Goal: Task Accomplishment & Management: Manage account settings

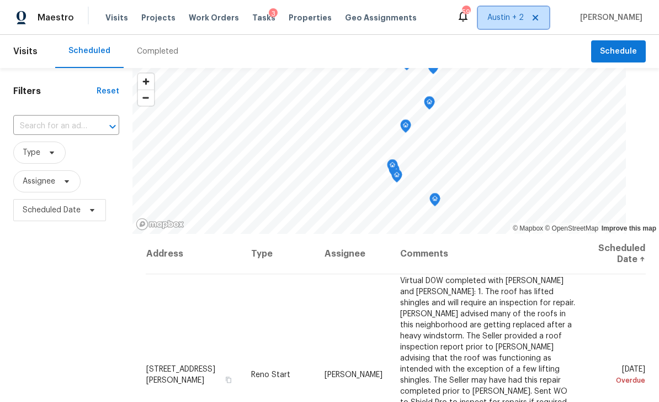
click at [506, 20] on span "Austin + 2" at bounding box center [506, 17] width 36 height 11
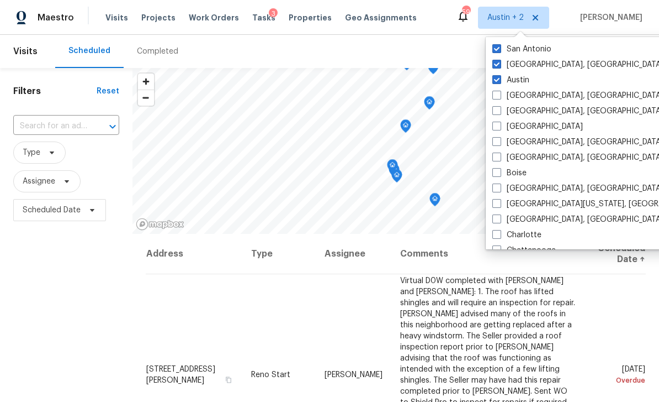
click at [527, 47] on label "San Antonio" at bounding box center [522, 49] width 59 height 11
click at [500, 47] on input "San Antonio" at bounding box center [496, 47] width 7 height 7
checkbox input "false"
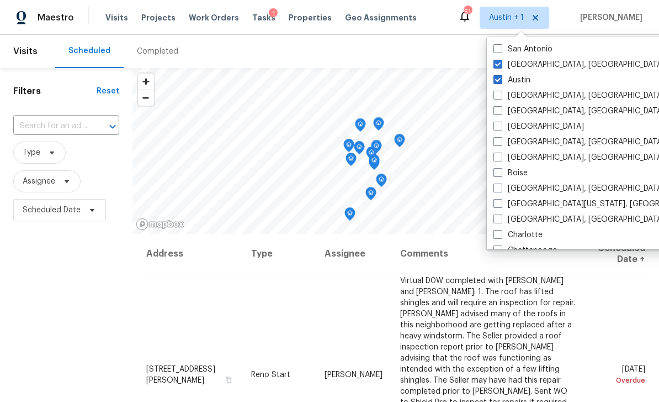
click at [66, 306] on div "Filters Reset ​ Type Assignee Scheduled Date" at bounding box center [66, 311] width 133 height 487
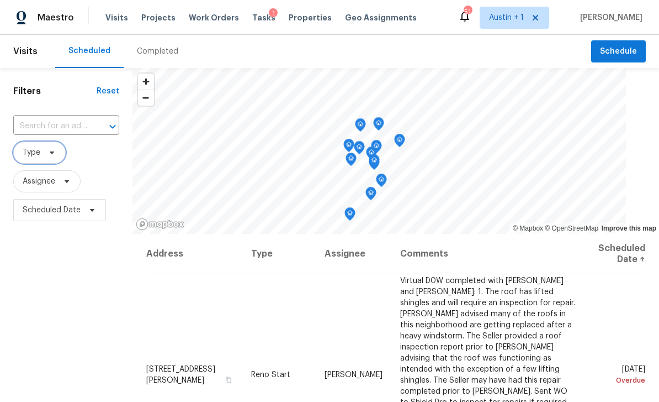
click at [52, 152] on icon at bounding box center [51, 152] width 9 height 9
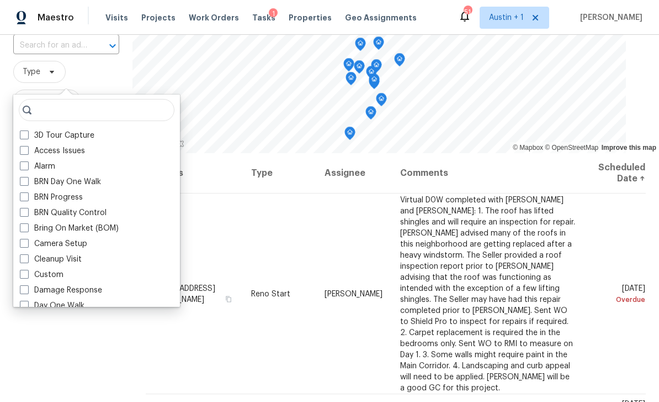
scroll to position [83, 0]
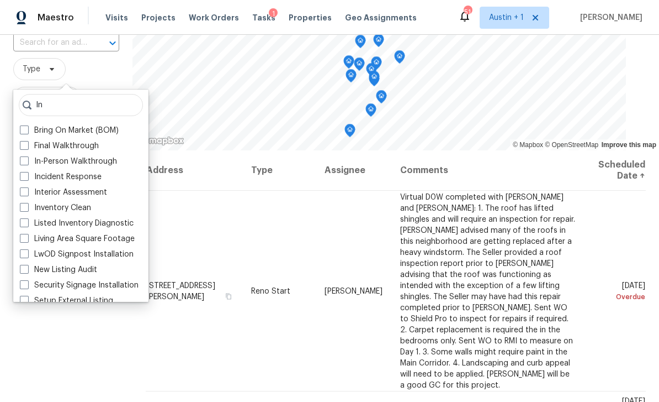
type input "In"
click at [98, 162] on label "In-Person Walkthrough" at bounding box center [68, 161] width 97 height 11
click at [27, 162] on input "In-Person Walkthrough" at bounding box center [23, 159] width 7 height 7
checkbox input "true"
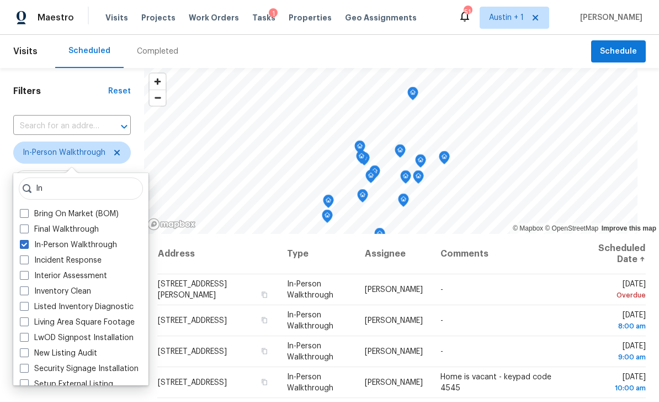
click at [439, 49] on div "Scheduled Completed" at bounding box center [323, 51] width 536 height 33
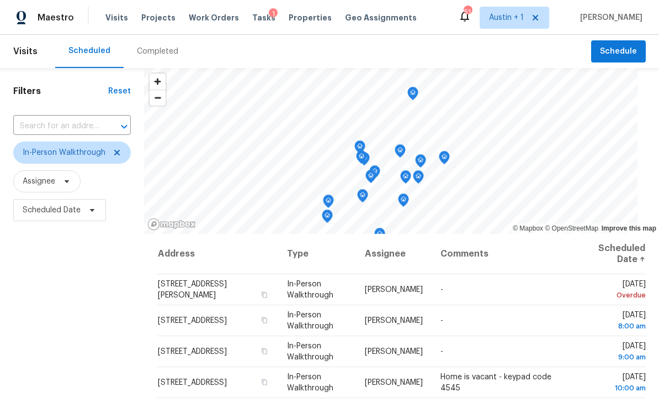
click at [0, 0] on icon at bounding box center [0, 0] width 0 height 0
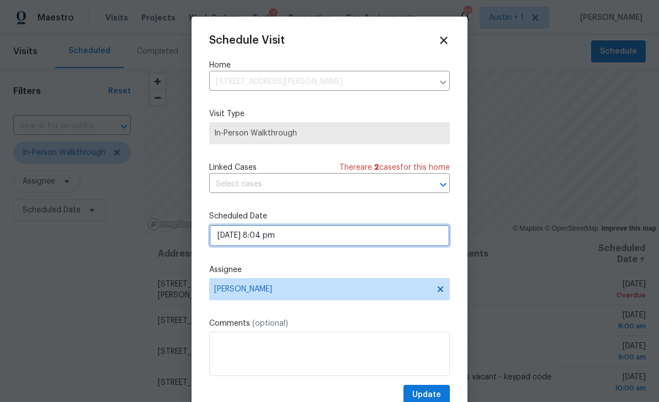
click at [293, 241] on input "08/10/2025 8:04 pm" at bounding box center [329, 235] width 241 height 22
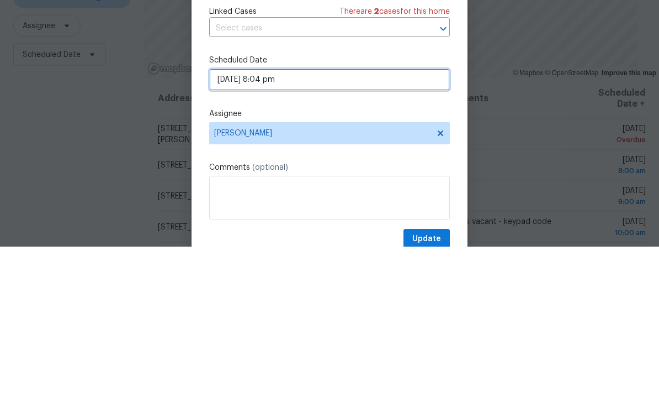
select select "pm"
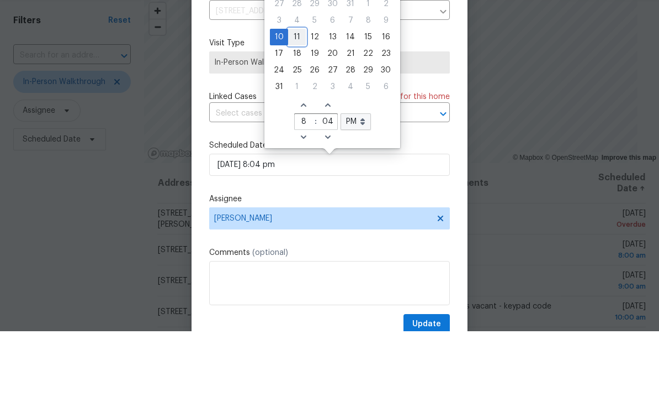
click at [298, 100] on div "11" at bounding box center [297, 107] width 18 height 15
type input "08/11/2025 8:04 pm"
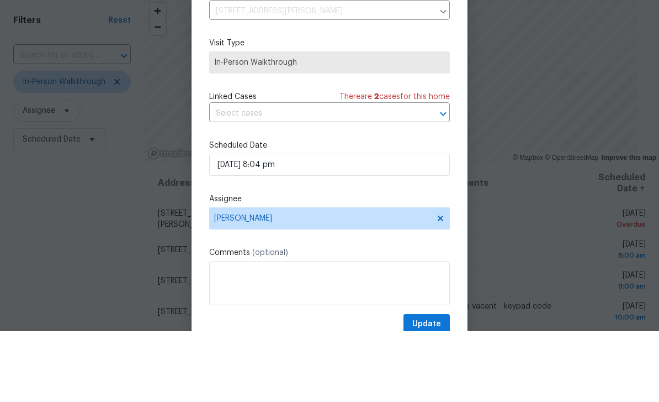
scroll to position [35, 0]
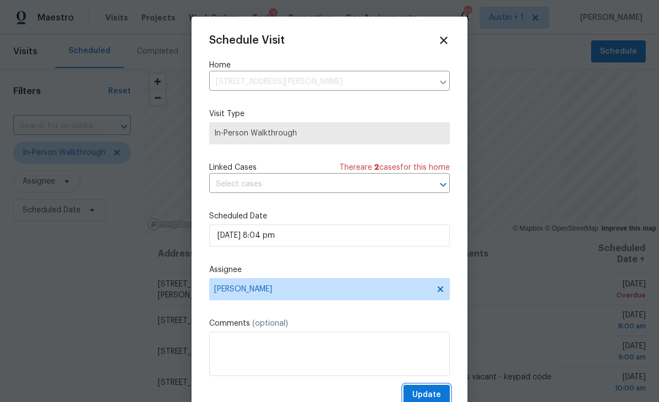
click at [442, 387] on button "Update" at bounding box center [427, 394] width 46 height 20
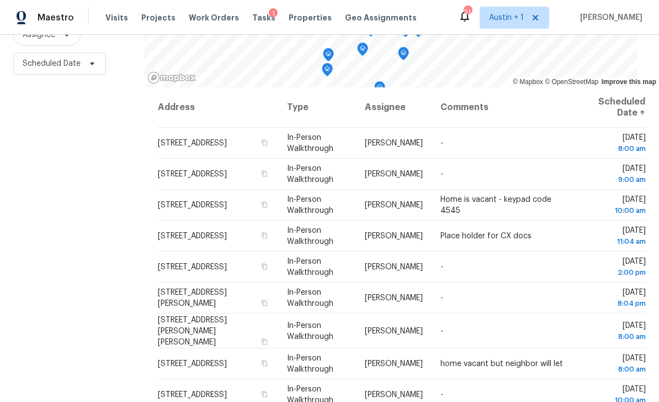
scroll to position [0, 0]
click at [270, 168] on button "button" at bounding box center [265, 173] width 10 height 10
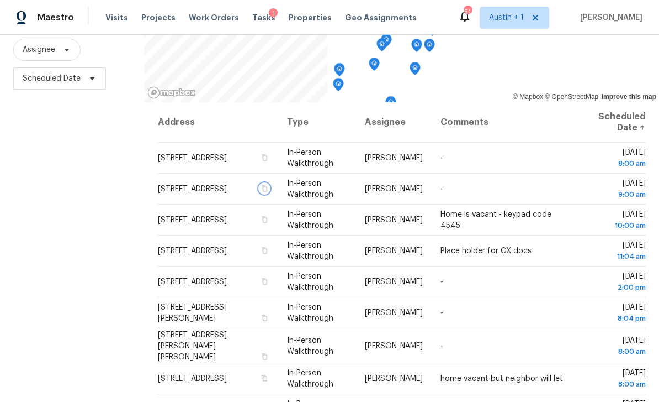
scroll to position [146, 0]
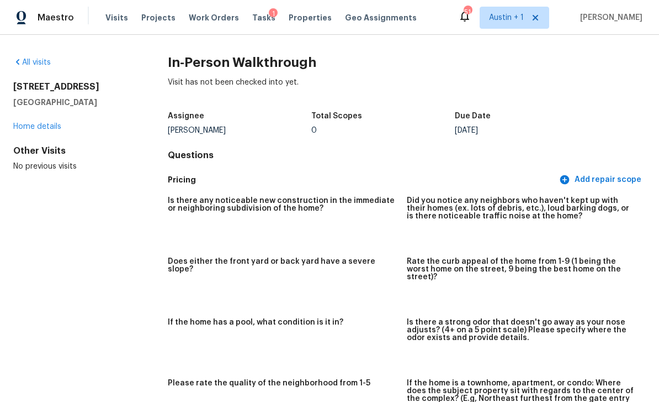
click at [36, 128] on link "Home details" at bounding box center [37, 127] width 48 height 8
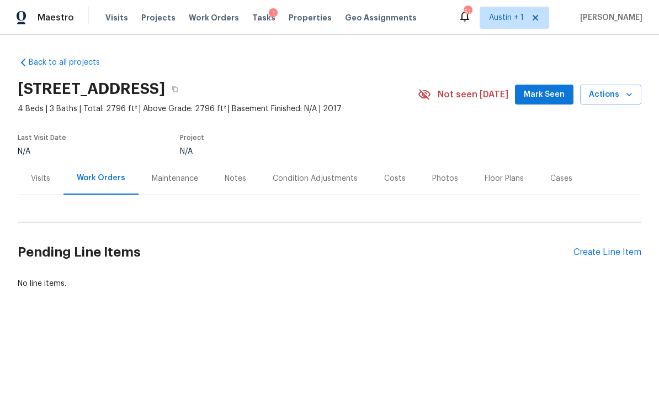
click at [117, 22] on span "Visits" at bounding box center [116, 17] width 23 height 11
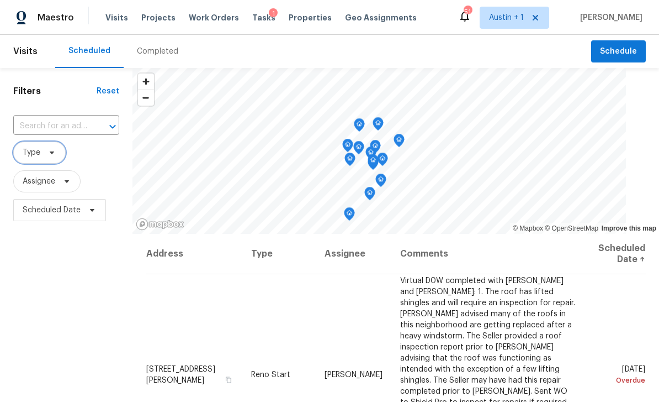
click at [36, 158] on span "Type" at bounding box center [32, 152] width 18 height 11
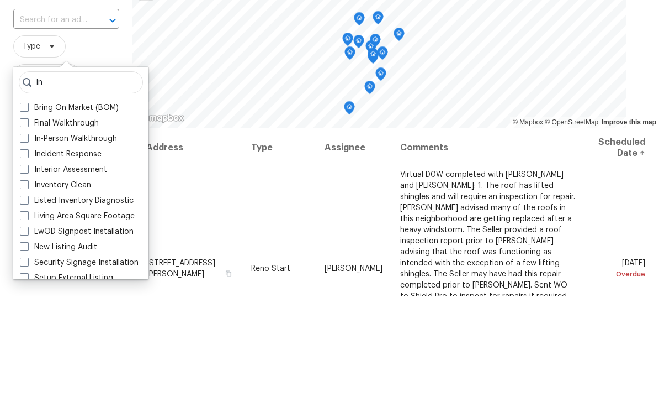
type input "In"
click at [44, 239] on label "In-Person Walkthrough" at bounding box center [68, 244] width 97 height 11
click at [27, 239] on input "In-Person Walkthrough" at bounding box center [23, 242] width 7 height 7
checkbox input "true"
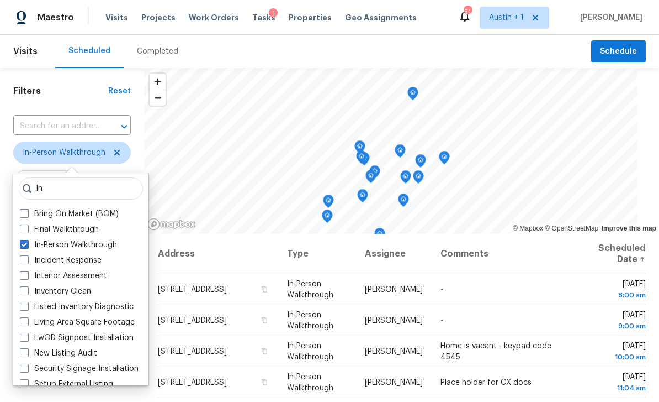
click at [230, 65] on div "Scheduled Completed" at bounding box center [323, 51] width 536 height 33
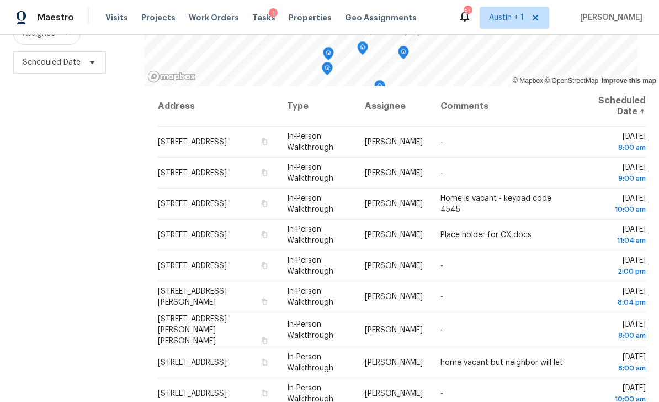
scroll to position [146, 0]
